Goal: Find specific page/section: Find specific page/section

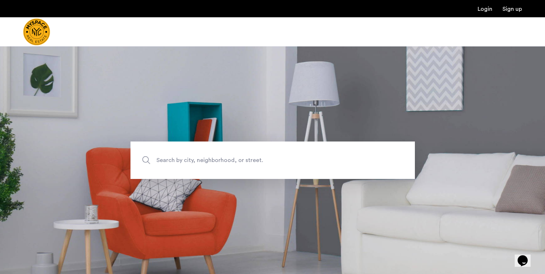
click at [200, 157] on span "Search by city, neighborhood, or street." at bounding box center [255, 160] width 199 height 10
click at [200, 157] on input "Search by city, neighborhood, or street." at bounding box center [272, 160] width 284 height 37
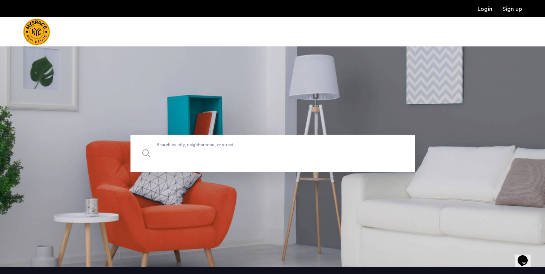
scroll to position [3, 0]
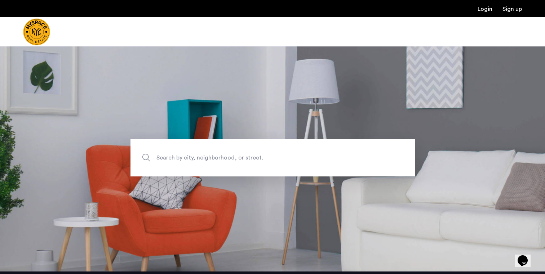
click at [140, 127] on section "Search by city, neighborhood, or street." at bounding box center [272, 158] width 545 height 228
click at [33, 34] on img "Cazamio Logo" at bounding box center [36, 31] width 27 height 27
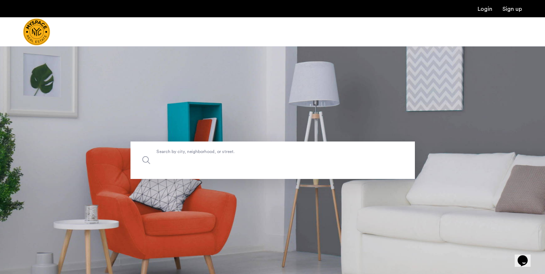
click at [160, 154] on label "Search by city, neighborhood, or street." at bounding box center [272, 160] width 284 height 37
click at [160, 154] on input "Search by city, neighborhood, or street." at bounding box center [272, 160] width 284 height 37
